Goal: Entertainment & Leisure: Browse casually

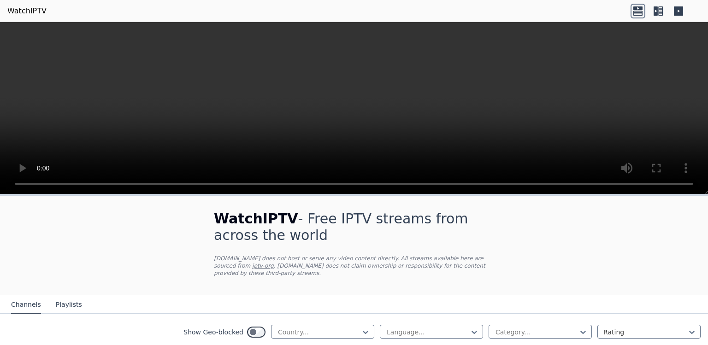
click at [315, 333] on div at bounding box center [319, 332] width 84 height 9
click at [323, 333] on div at bounding box center [319, 332] width 84 height 9
click at [363, 333] on icon at bounding box center [366, 333] width 6 height 3
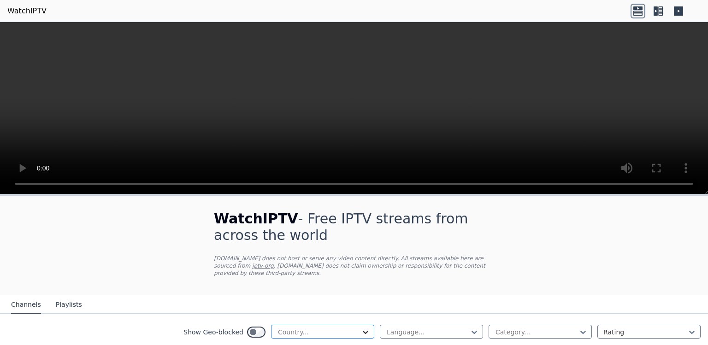
click at [363, 333] on icon at bounding box center [366, 333] width 6 height 3
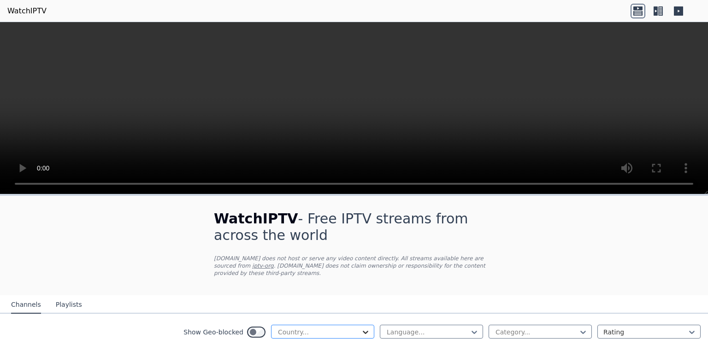
click at [363, 333] on icon at bounding box center [366, 333] width 6 height 3
click at [57, 311] on button "Playlists" at bounding box center [69, 306] width 26 height 18
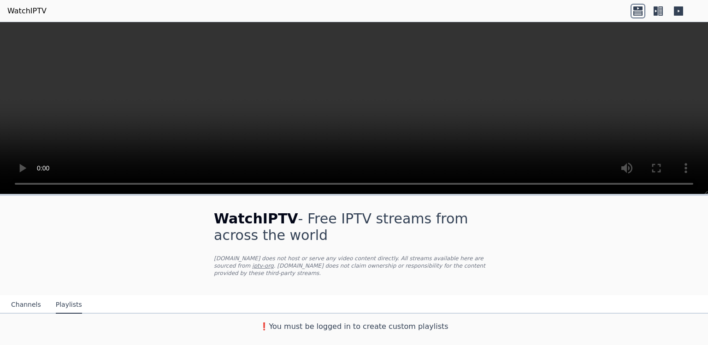
click at [35, 311] on button "Channels" at bounding box center [26, 306] width 30 height 18
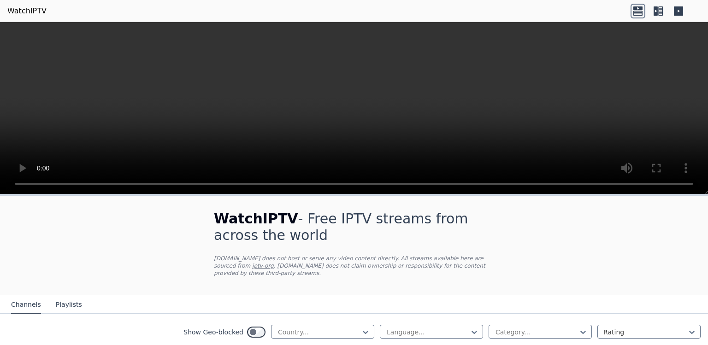
click at [28, 303] on button "Channels" at bounding box center [26, 306] width 30 height 18
click at [363, 333] on icon at bounding box center [365, 332] width 9 height 9
click at [361, 333] on icon at bounding box center [365, 332] width 9 height 9
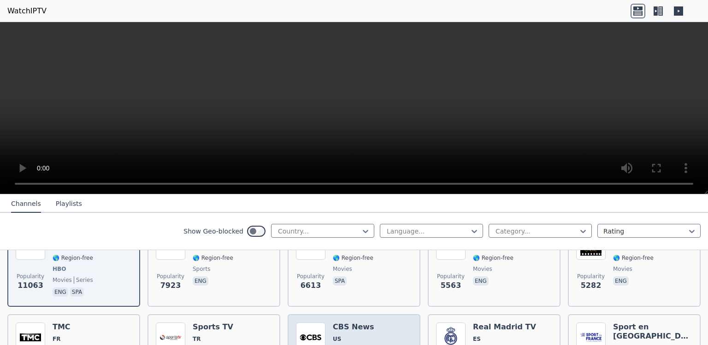
scroll to position [140, 0]
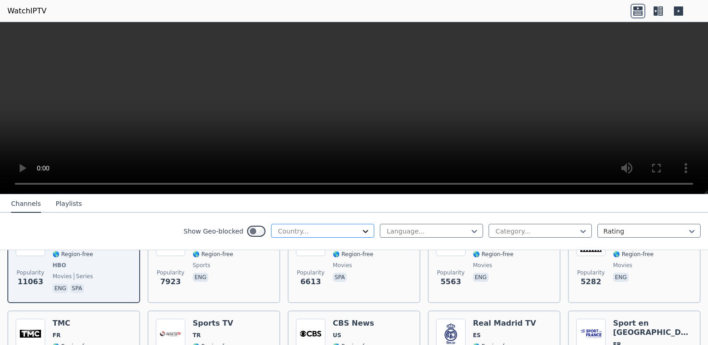
click at [361, 231] on icon at bounding box center [365, 231] width 9 height 9
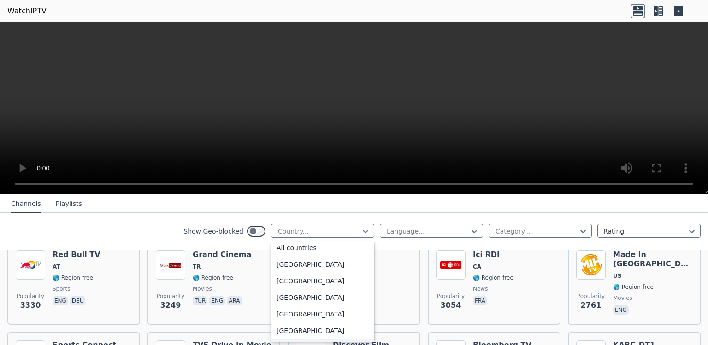
scroll to position [4, 0]
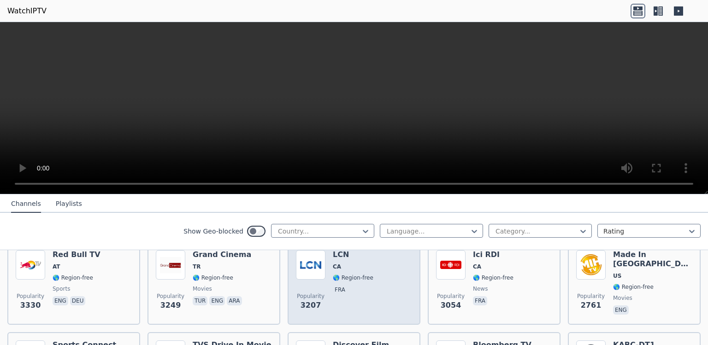
click at [370, 252] on div "Popularity 3207 LCN CA 🌎 Region-free fra" at bounding box center [354, 283] width 116 height 66
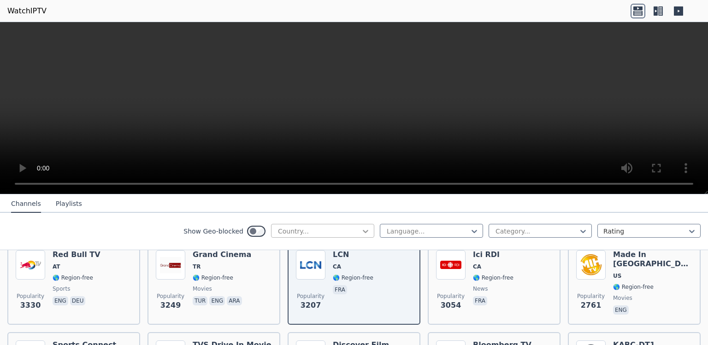
click at [363, 230] on icon at bounding box center [365, 231] width 9 height 9
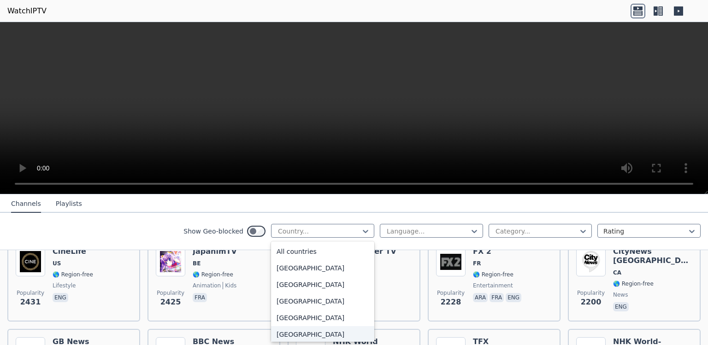
scroll to position [0, 0]
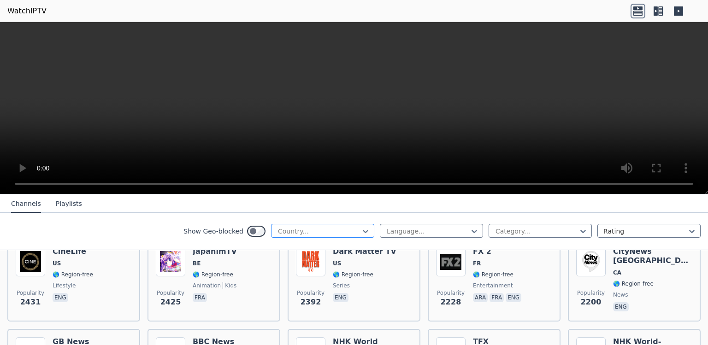
click at [354, 231] on div at bounding box center [319, 231] width 84 height 9
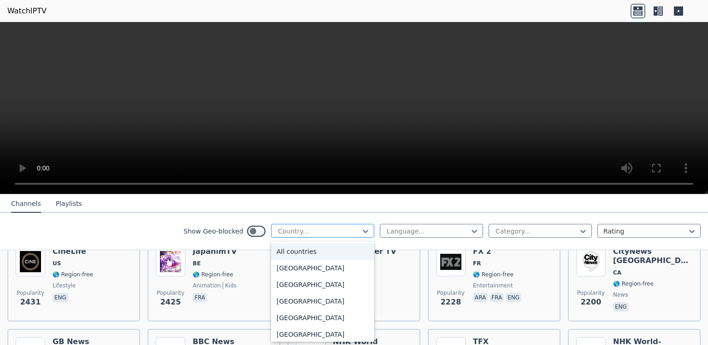
click at [354, 231] on div at bounding box center [319, 231] width 84 height 9
click at [347, 267] on div "[GEOGRAPHIC_DATA]" at bounding box center [322, 268] width 103 height 17
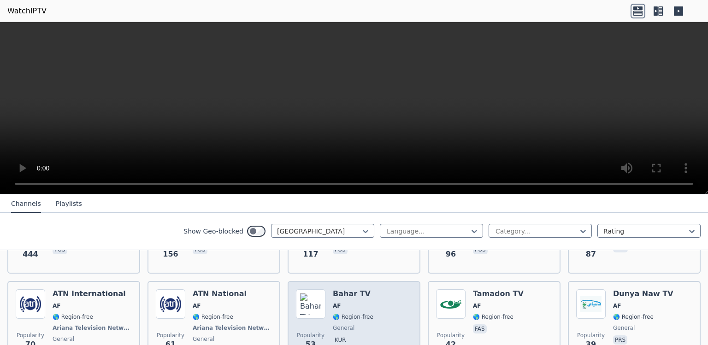
scroll to position [170, 0]
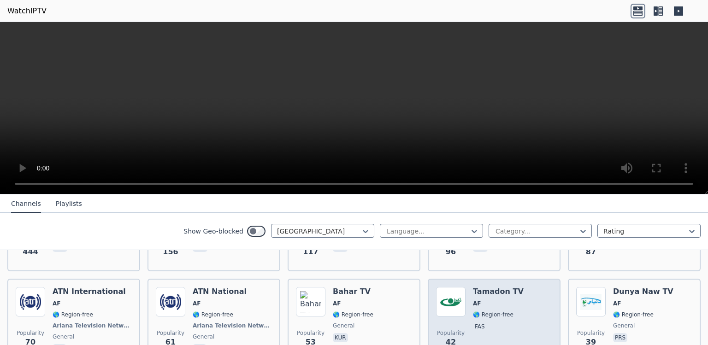
click at [521, 340] on div "Popularity 42 Tamadon TV AF 🌎 Region-free fas" at bounding box center [494, 321] width 116 height 68
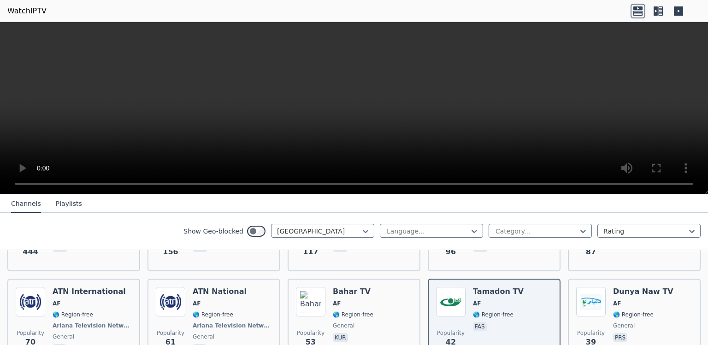
click at [657, 15] on icon at bounding box center [656, 10] width 4 height 9
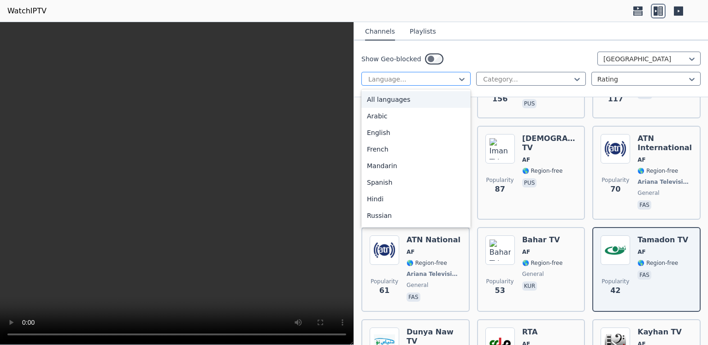
click at [452, 81] on div at bounding box center [413, 79] width 90 height 9
click at [617, 60] on div at bounding box center [646, 58] width 84 height 9
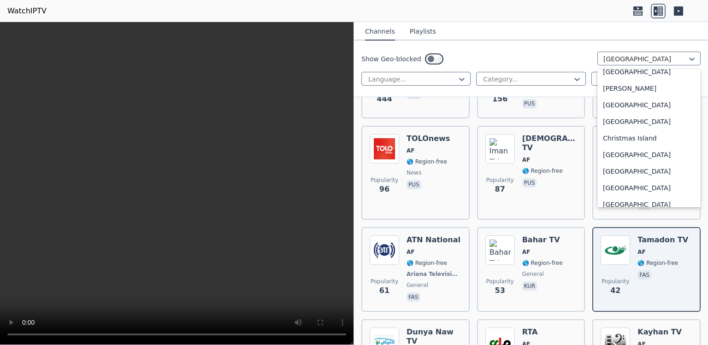
scroll to position [726, 0]
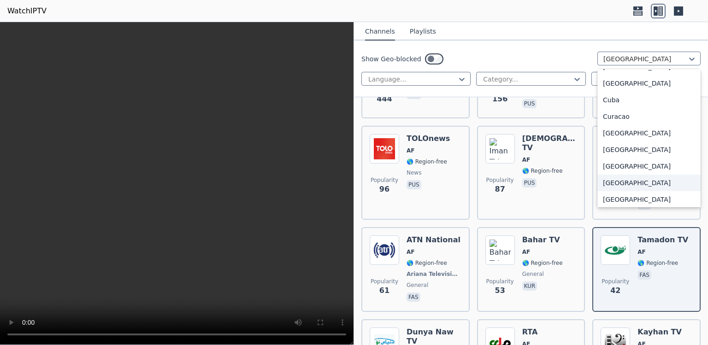
click at [684, 187] on div "[GEOGRAPHIC_DATA]" at bounding box center [649, 183] width 103 height 17
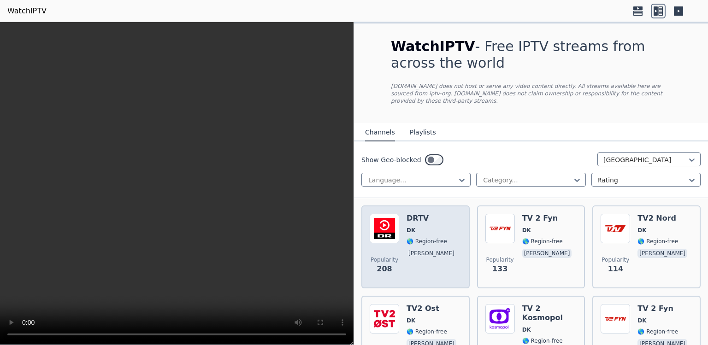
click at [422, 267] on div "DRTV DK 🌎 Region-free [PERSON_NAME]" at bounding box center [433, 247] width 52 height 66
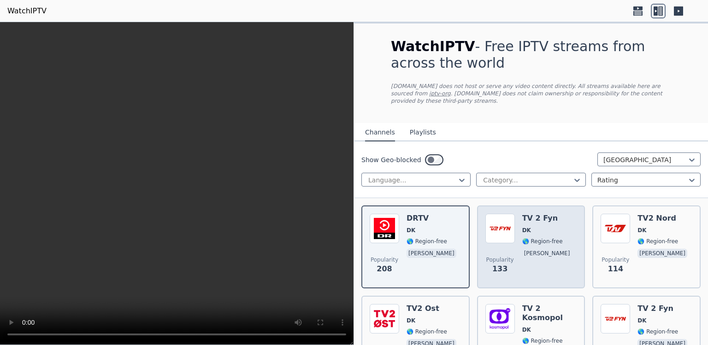
click at [533, 260] on div "TV 2 Fyn DK 🌎 Region-free [PERSON_NAME]" at bounding box center [548, 247] width 52 height 66
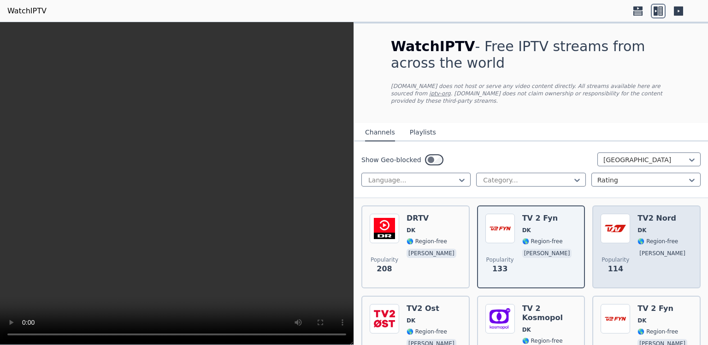
click at [618, 260] on span "Popularity" at bounding box center [616, 259] width 28 height 7
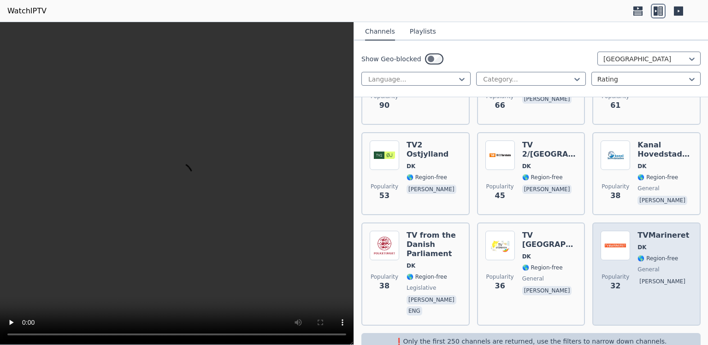
scroll to position [260, 0]
